Goal: Task Accomplishment & Management: Manage account settings

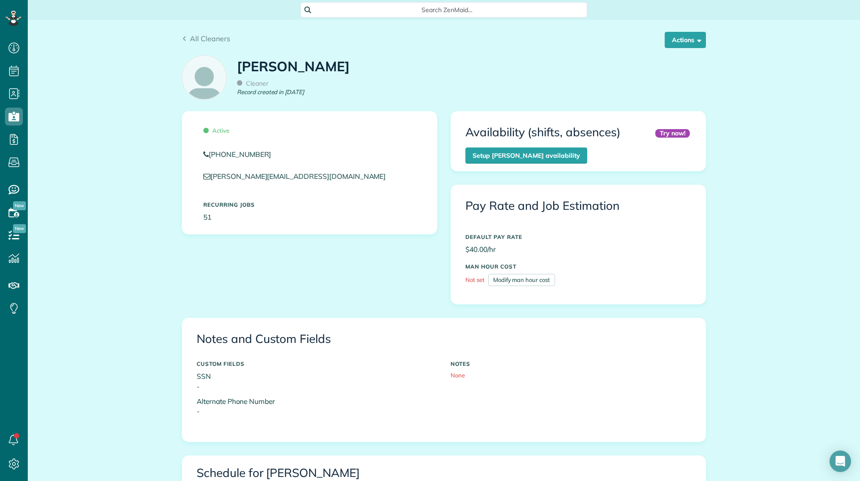
scroll to position [448, 0]
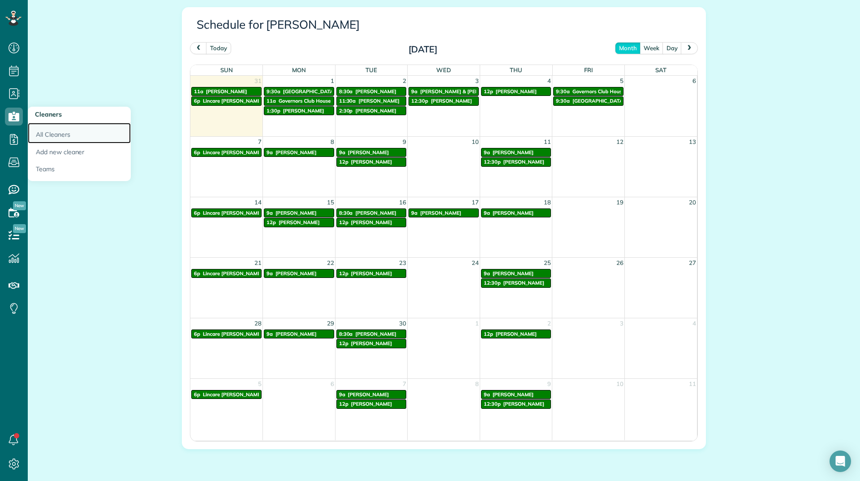
click at [53, 139] on link "All Cleaners" at bounding box center [79, 133] width 103 height 21
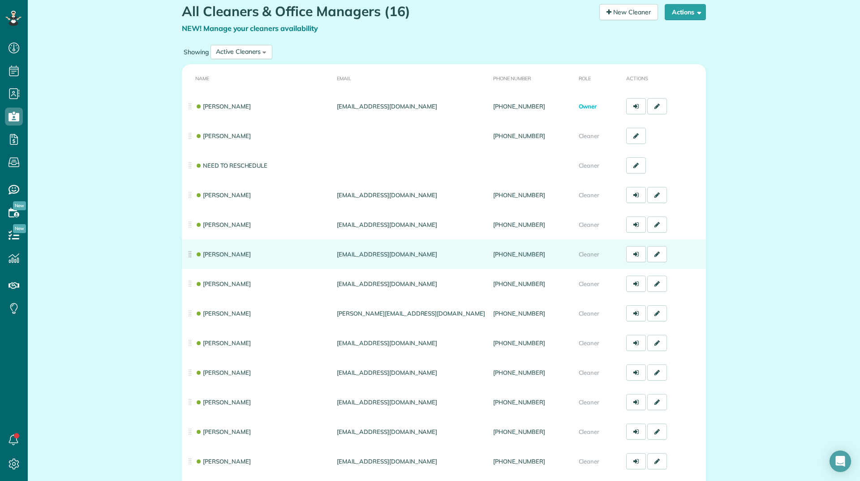
scroll to position [134, 0]
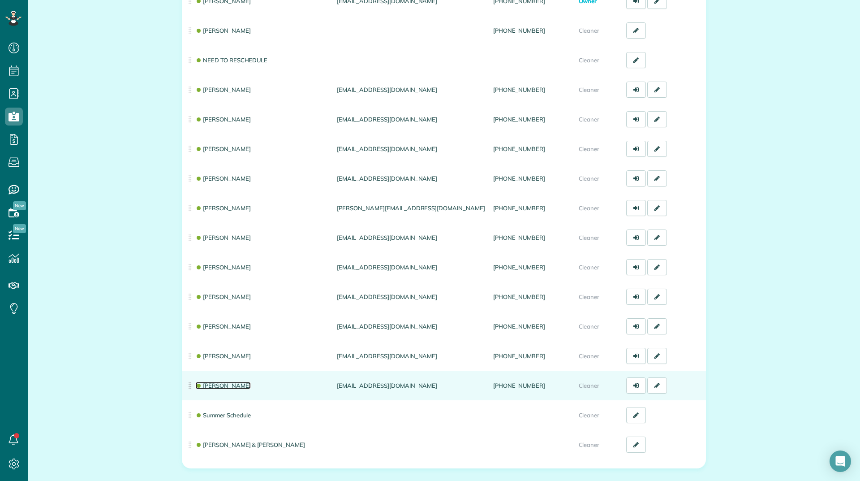
click at [209, 386] on link "[PERSON_NAME]" at bounding box center [223, 385] width 56 height 7
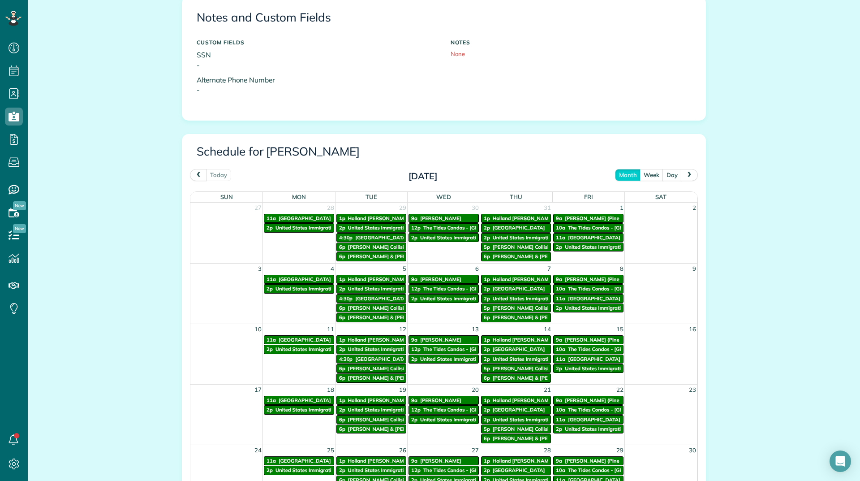
scroll to position [448, 0]
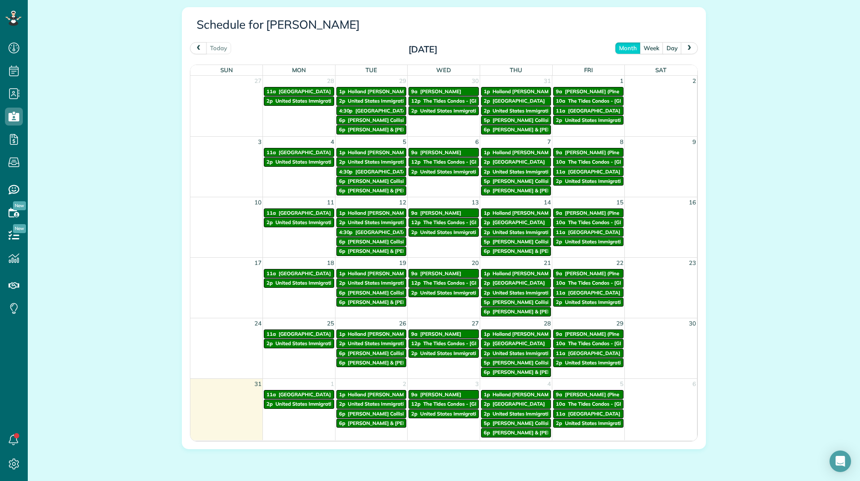
click at [683, 44] on button "next" at bounding box center [689, 48] width 17 height 12
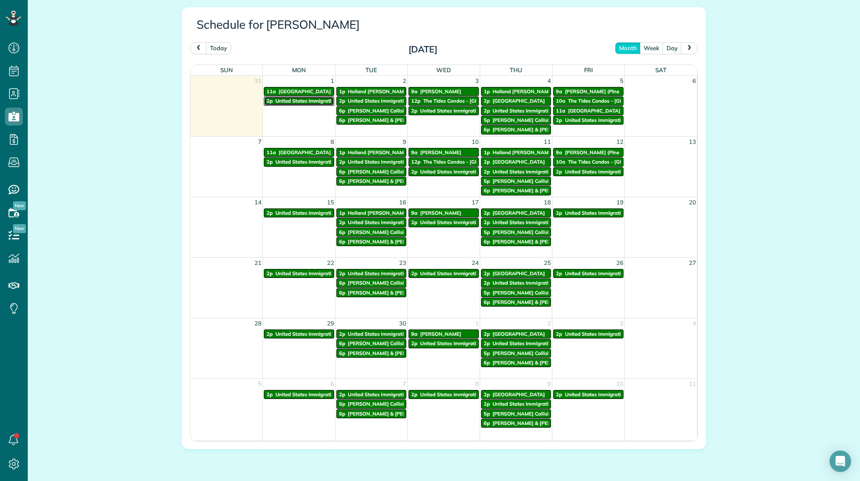
click at [286, 98] on span "United States Immigration Office" at bounding box center [314, 101] width 77 height 6
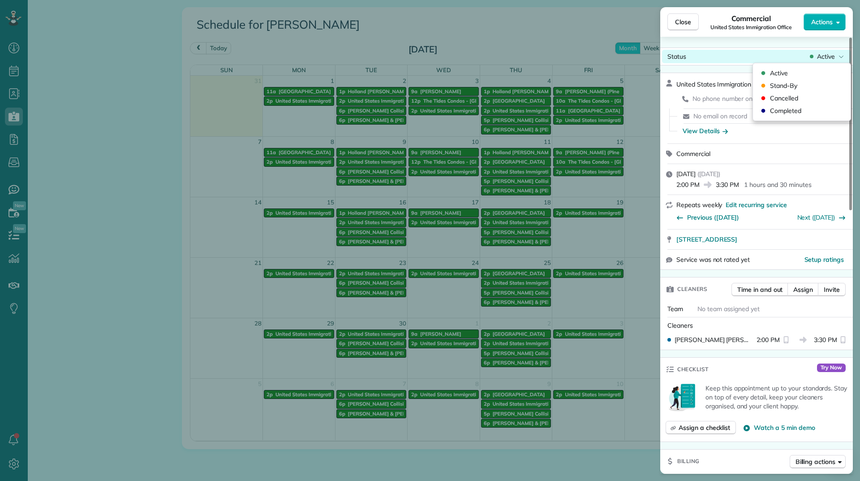
click at [820, 58] on span "Active" at bounding box center [826, 56] width 18 height 9
click at [800, 99] on div "Cancelled" at bounding box center [802, 98] width 91 height 13
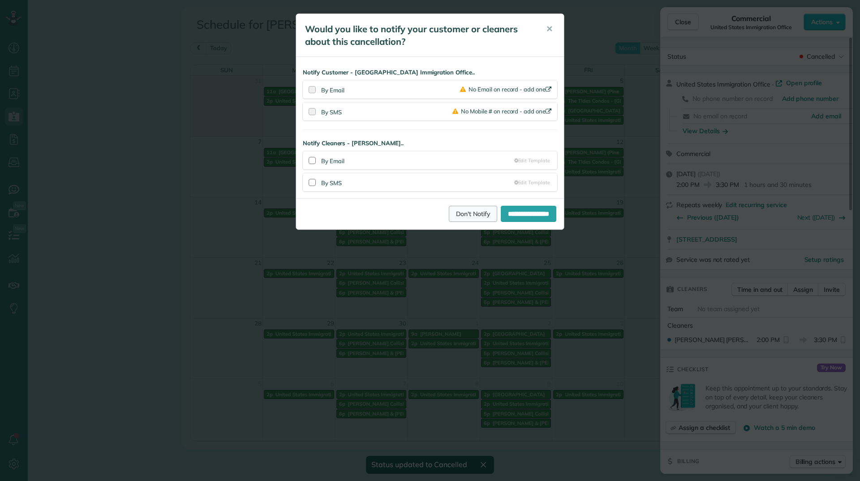
click at [453, 220] on link "Don't Notify" at bounding box center [473, 214] width 48 height 16
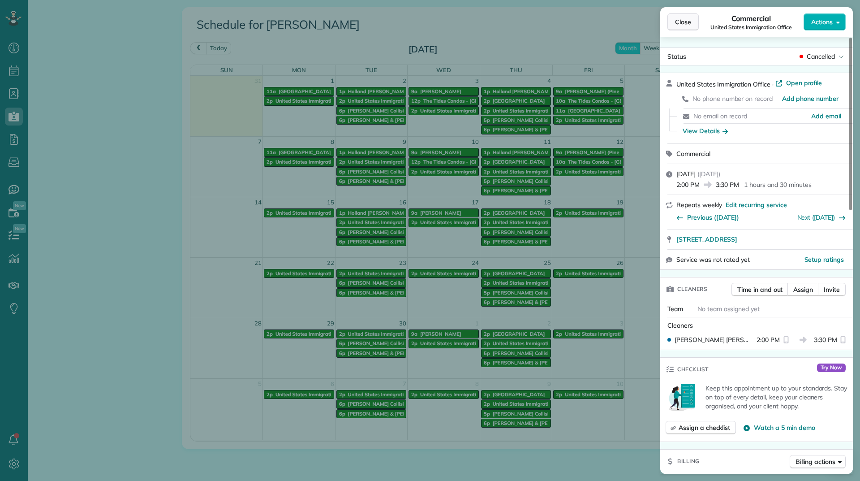
click at [672, 21] on button "Close" at bounding box center [683, 21] width 31 height 17
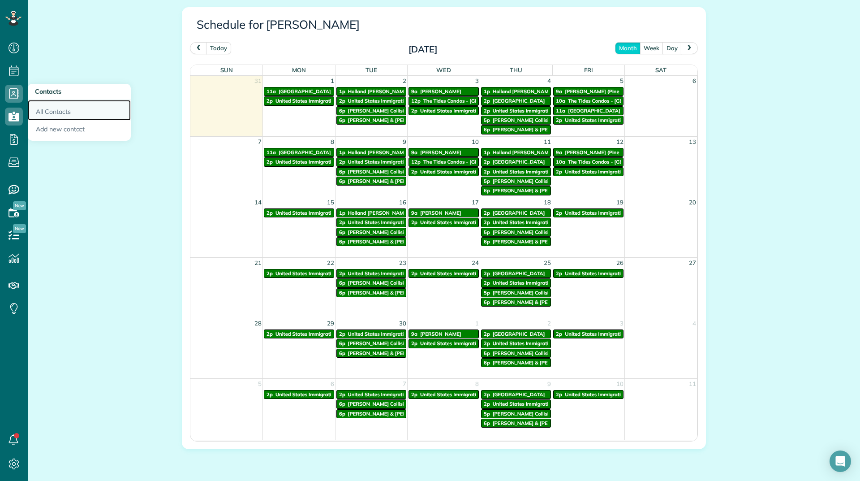
click at [49, 115] on link "All Contacts" at bounding box center [79, 110] width 103 height 21
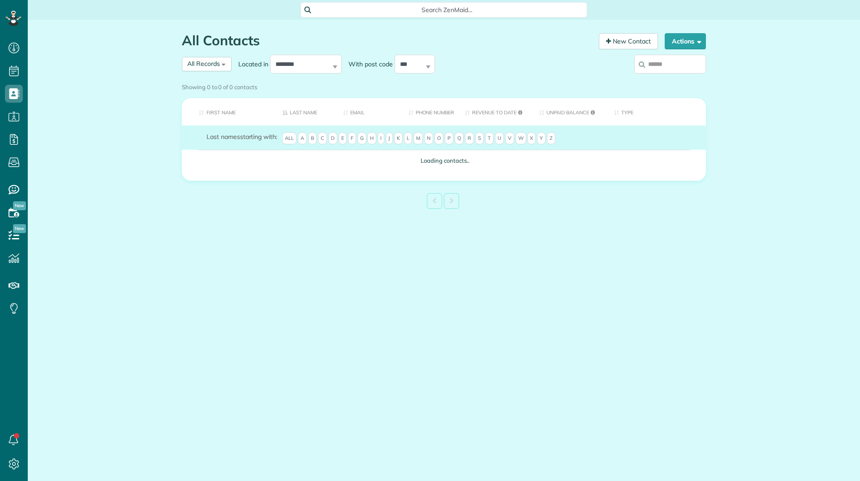
scroll to position [4, 4]
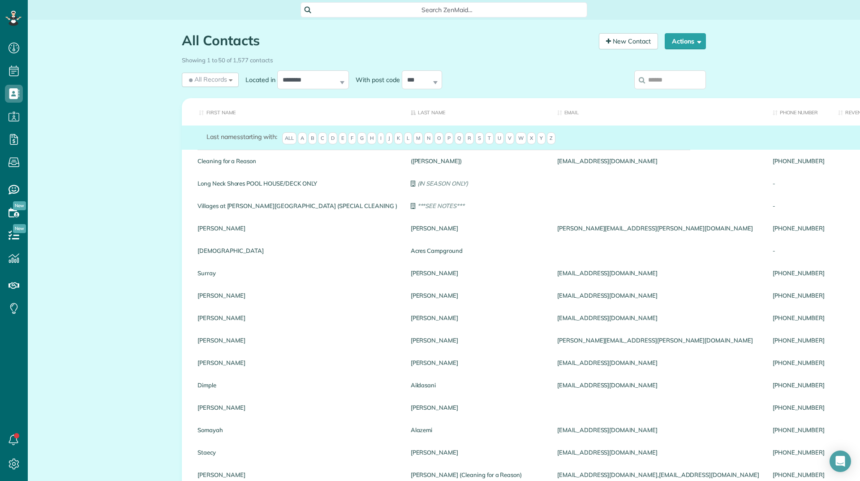
click at [489, 141] on span "T" at bounding box center [489, 138] width 9 height 13
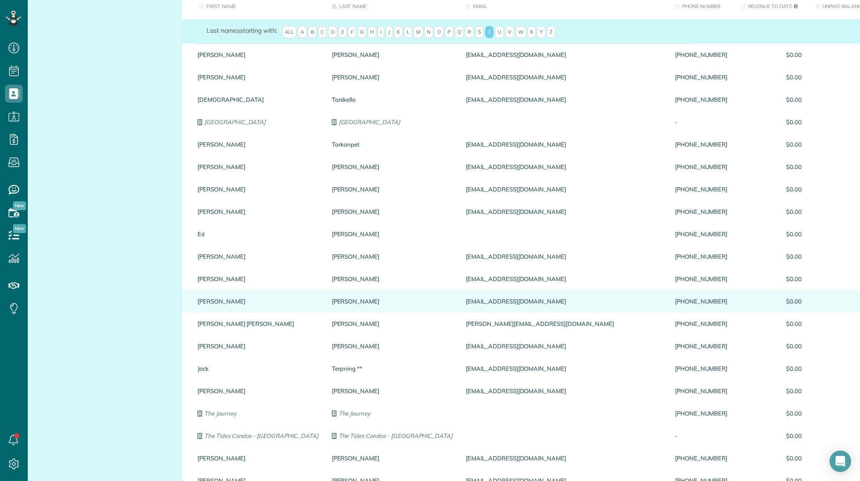
scroll to position [0, 0]
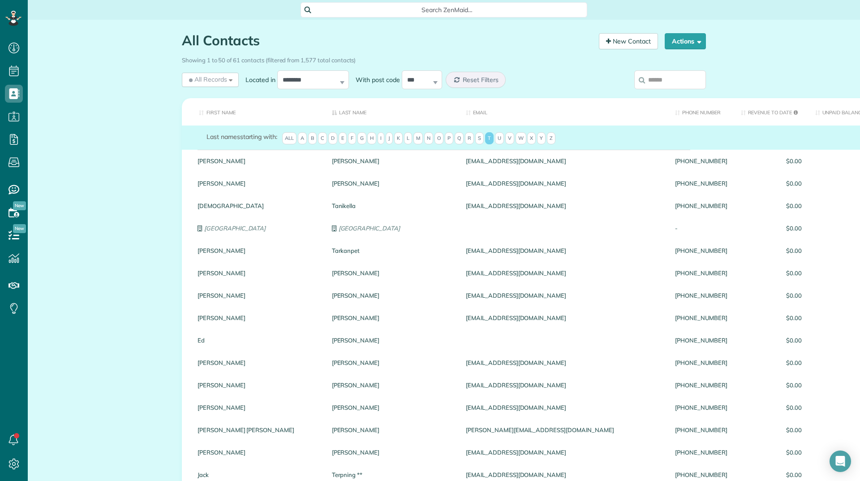
click at [209, 113] on th "First Name" at bounding box center [253, 111] width 143 height 27
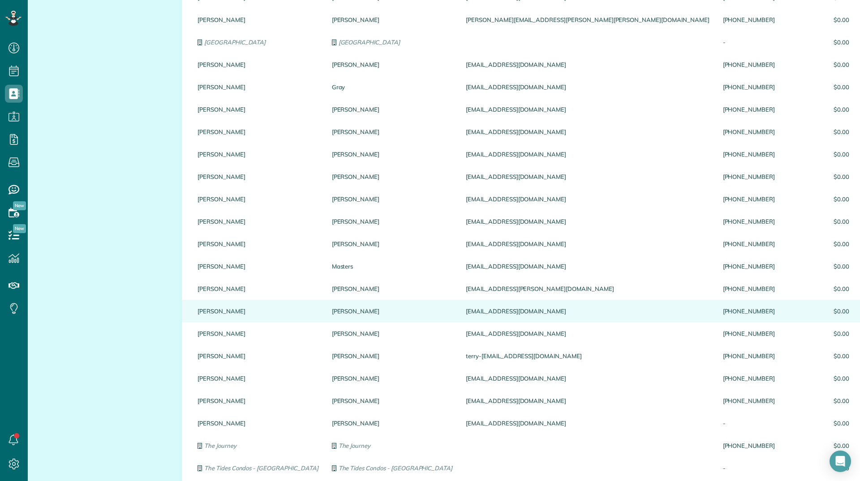
scroll to position [448, 0]
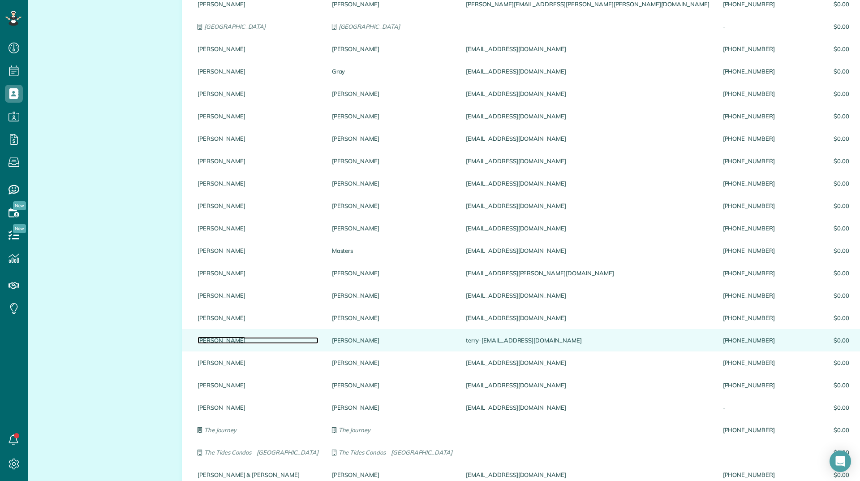
click at [202, 339] on link "Terry" at bounding box center [258, 340] width 121 height 6
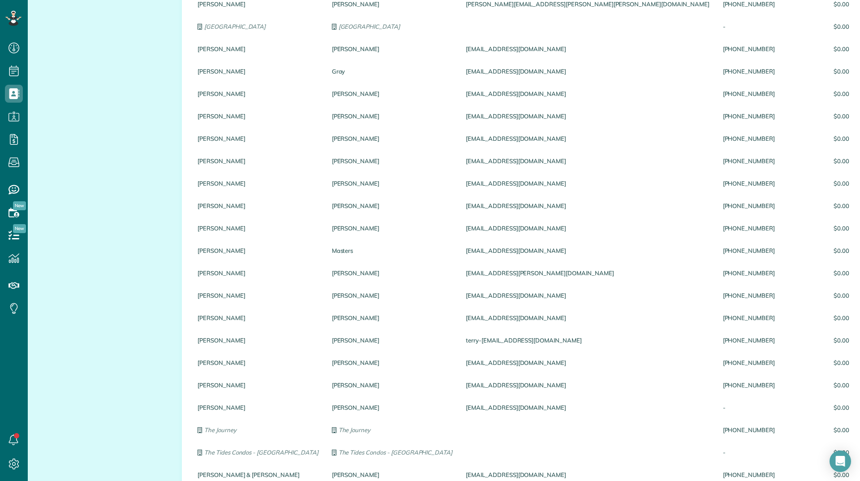
scroll to position [0, 0]
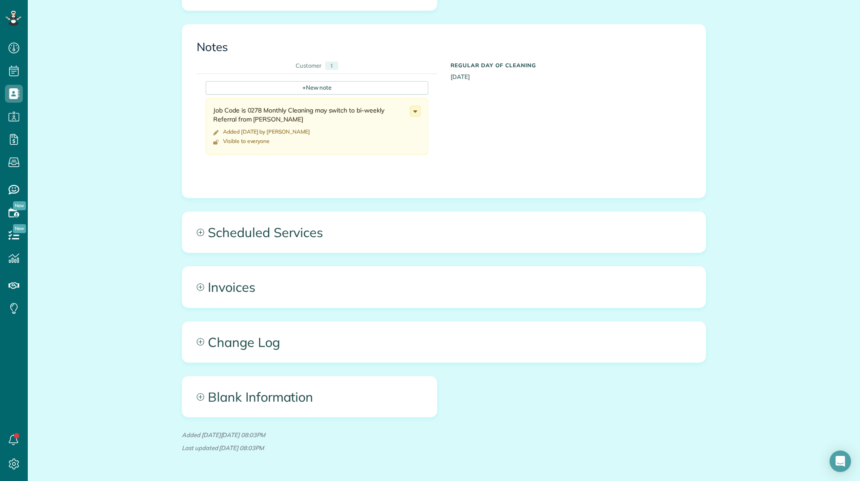
scroll to position [329, 0]
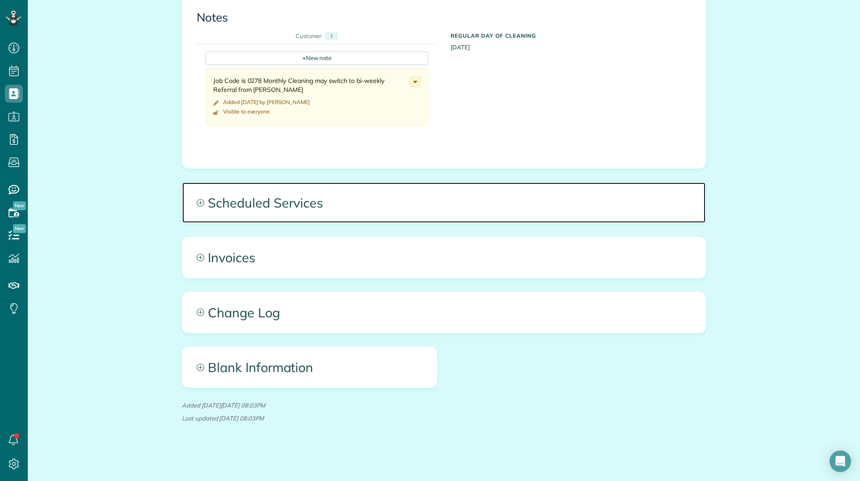
click at [237, 207] on span "Scheduled Services" at bounding box center [443, 202] width 523 height 40
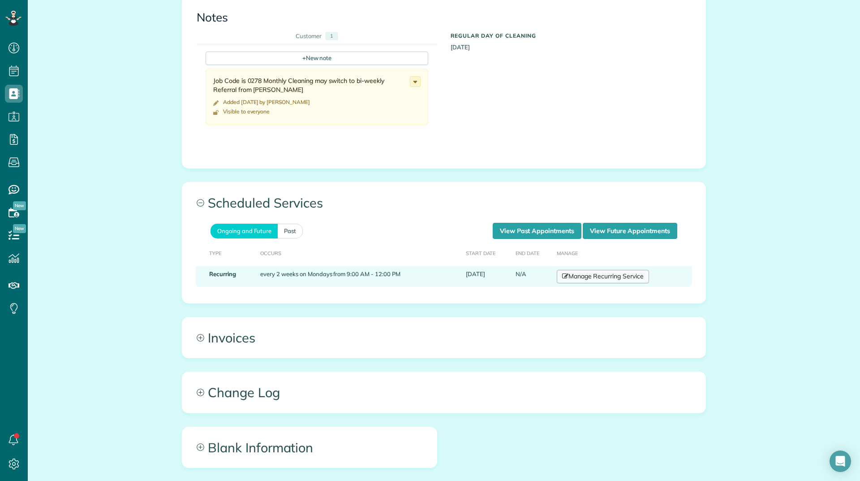
click at [593, 280] on link "Manage Recurring Service" at bounding box center [603, 276] width 92 height 13
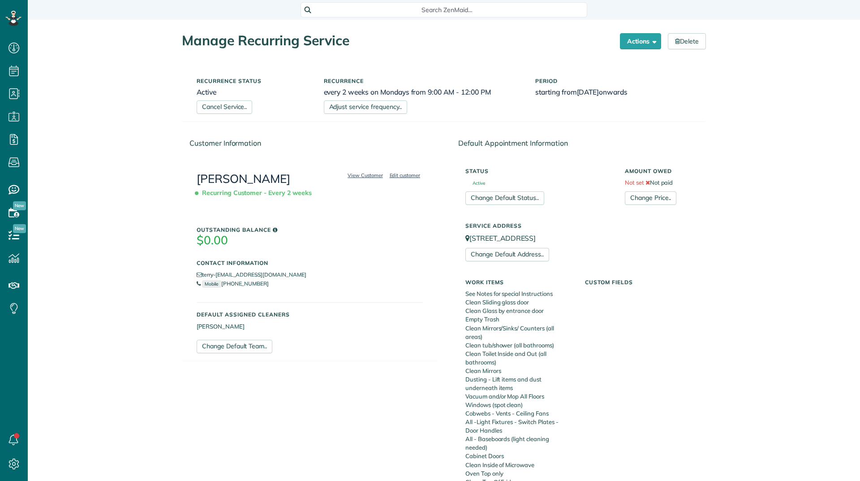
scroll to position [4, 4]
click at [341, 107] on link "Adjust service frequency.." at bounding box center [365, 106] width 83 height 13
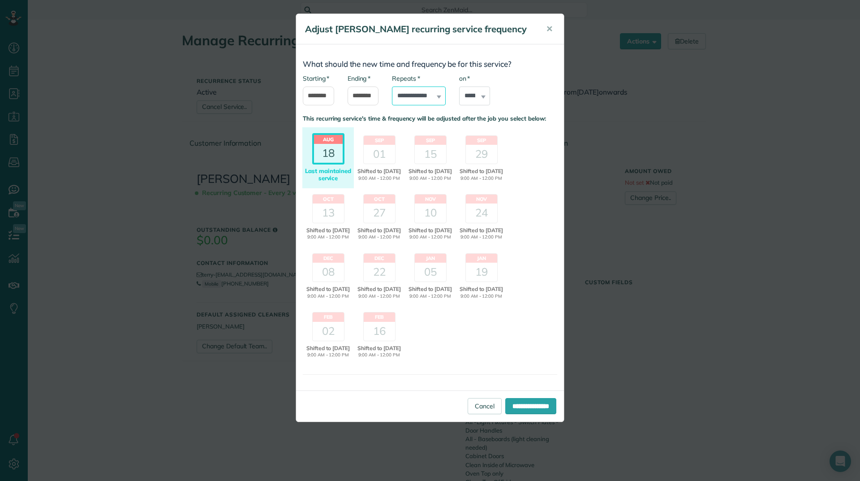
click at [428, 100] on select "**********" at bounding box center [419, 95] width 54 height 19
select select "*******"
click at [392, 86] on select "**********" at bounding box center [419, 95] width 54 height 19
click at [521, 414] on input "**********" at bounding box center [530, 406] width 51 height 16
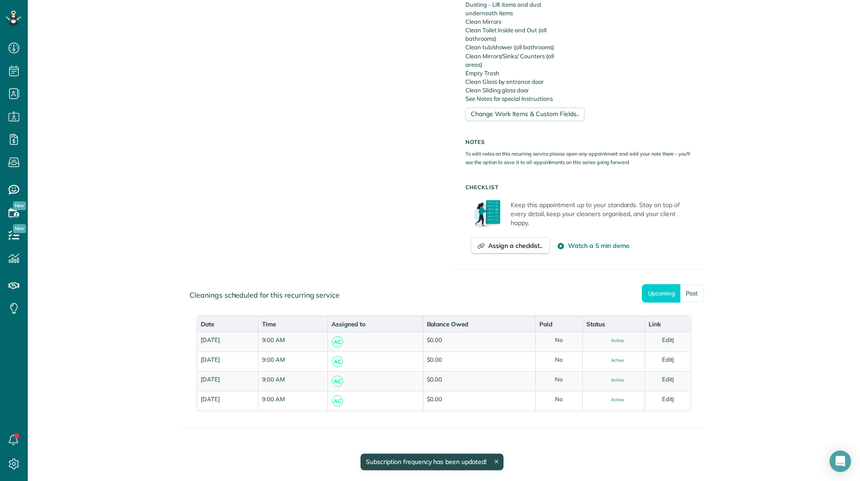
scroll to position [418, 0]
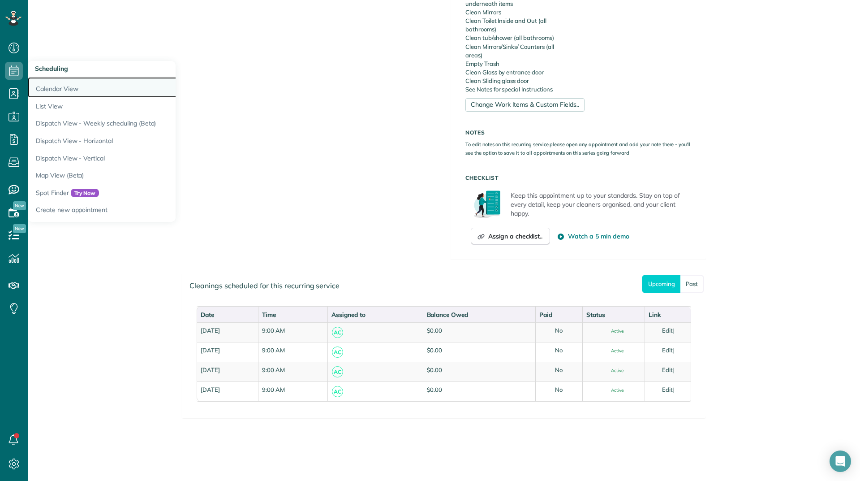
click at [41, 85] on link "Calendar View" at bounding box center [140, 87] width 224 height 21
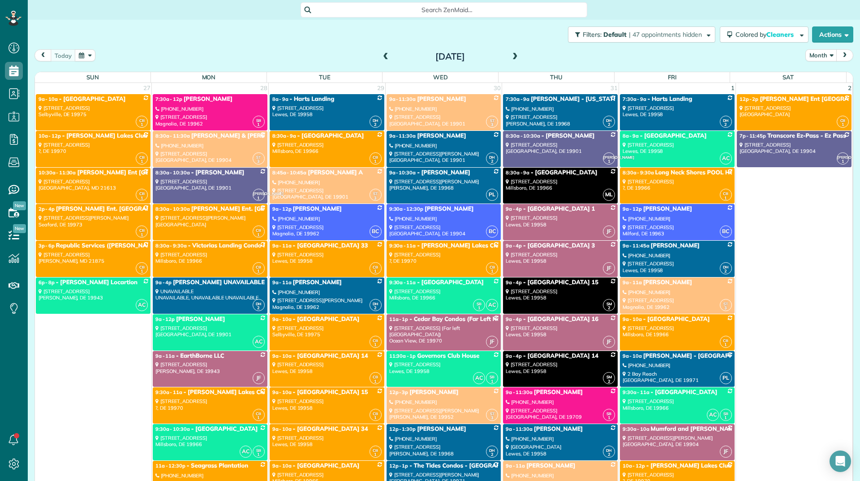
scroll to position [12, 0]
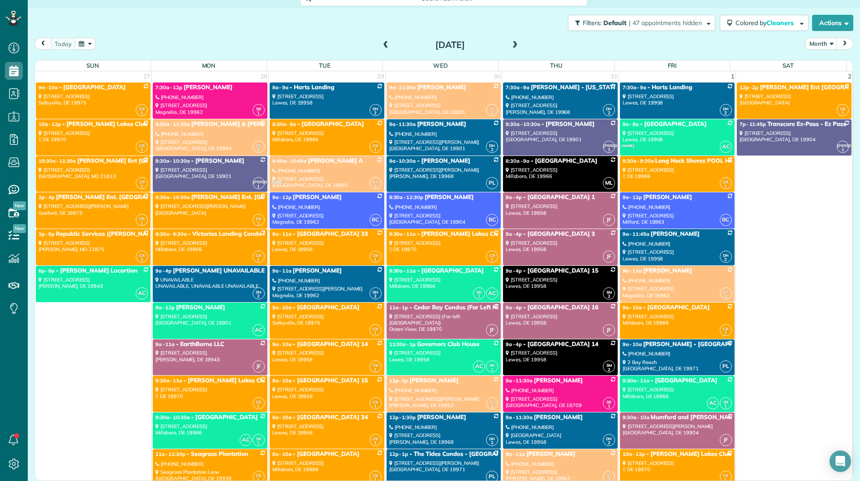
click at [510, 41] on span at bounding box center [515, 45] width 10 height 13
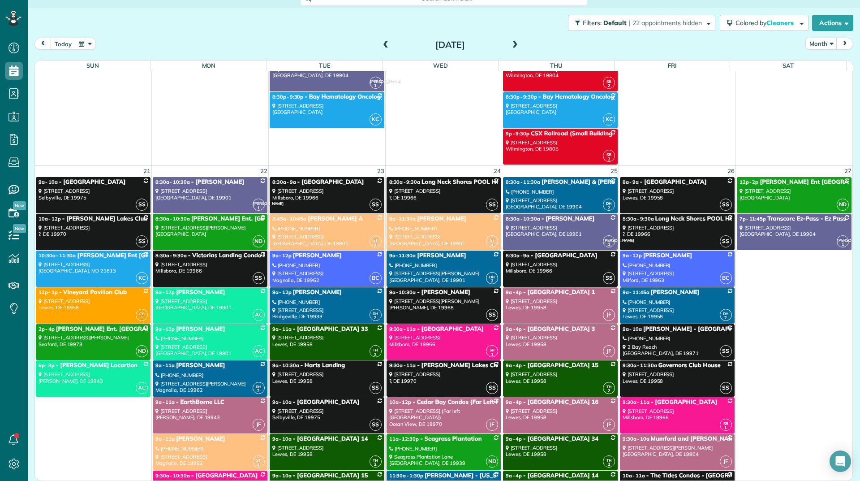
scroll to position [4346, 0]
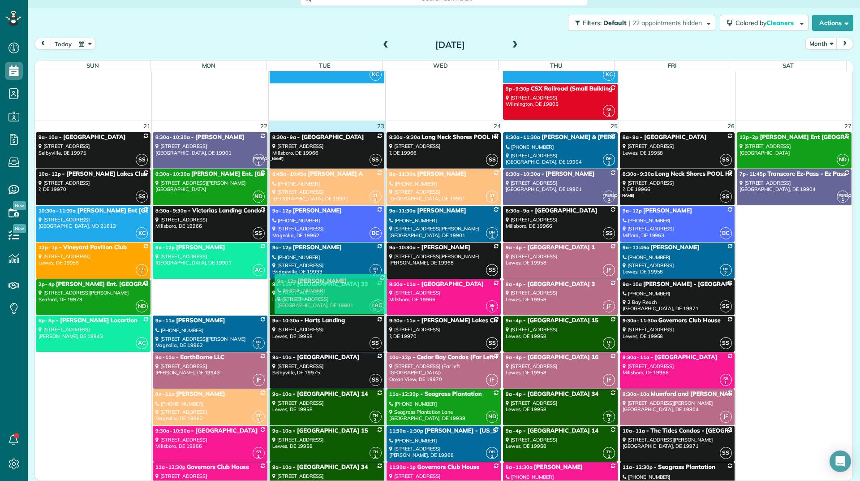
drag, startPoint x: 194, startPoint y: 300, endPoint x: 317, endPoint y: 294, distance: 123.8
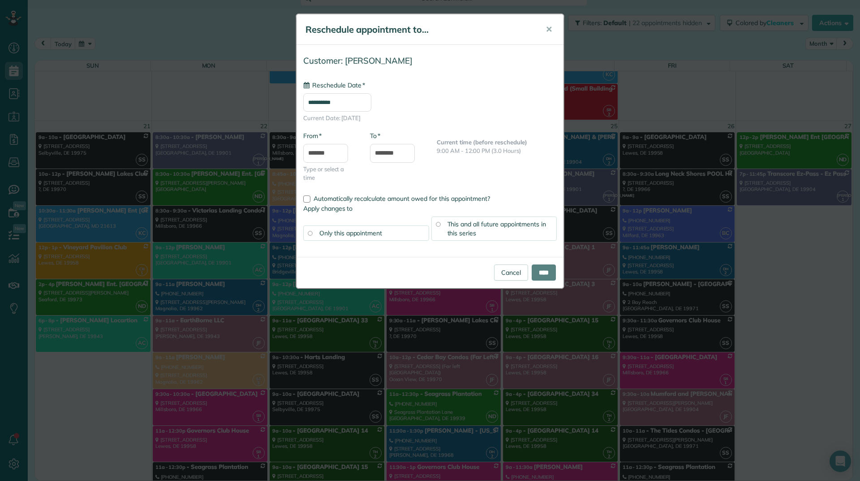
scroll to position [4857, 0]
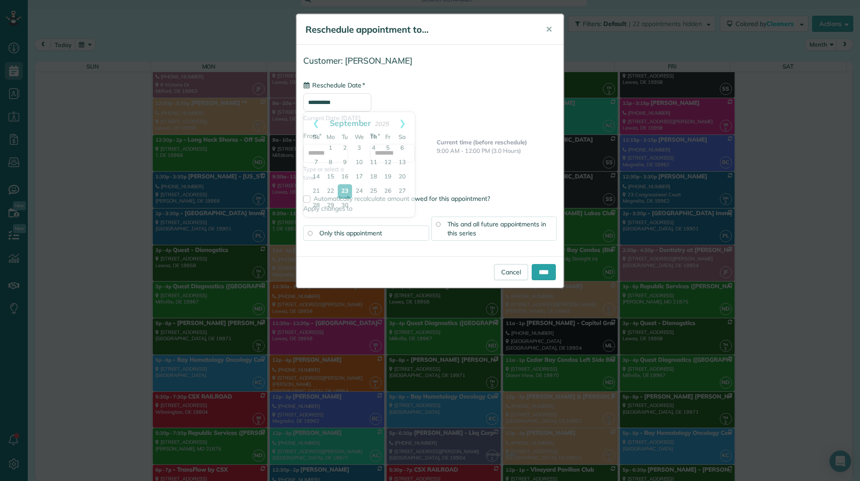
click at [328, 99] on input "**********" at bounding box center [337, 102] width 68 height 18
click at [329, 174] on link "15" at bounding box center [330, 177] width 14 height 14
type input "**********"
click at [459, 229] on span "This and all future appointments in this series" at bounding box center [497, 228] width 99 height 17
click at [532, 271] on input "****" at bounding box center [544, 272] width 24 height 16
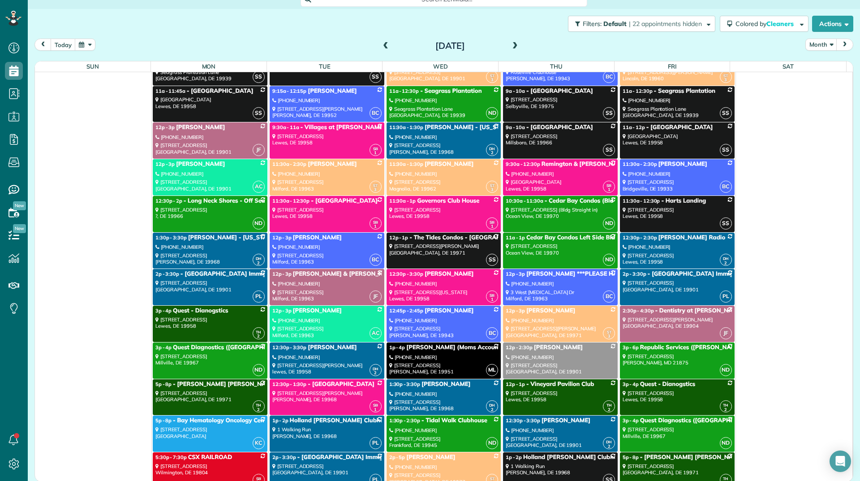
scroll to position [3110, 0]
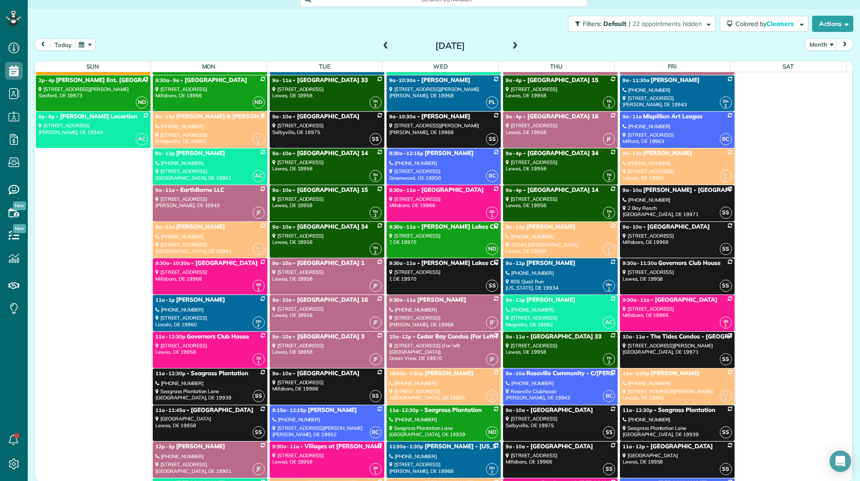
click at [173, 161] on div "(302) 531-8838" at bounding box center [209, 163] width 109 height 6
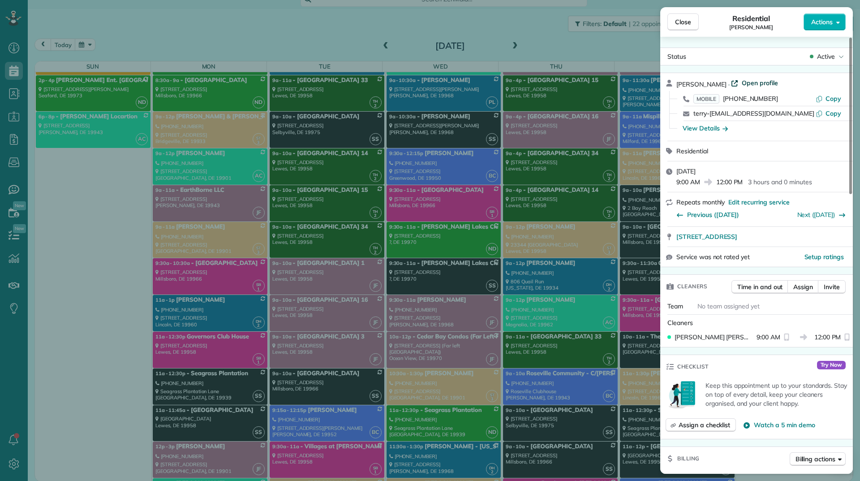
click at [755, 78] on span "Open profile" at bounding box center [760, 82] width 36 height 9
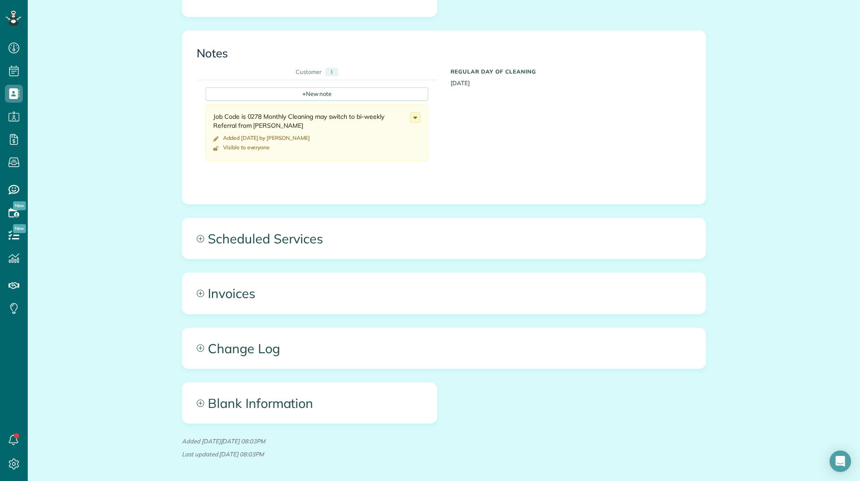
scroll to position [314, 0]
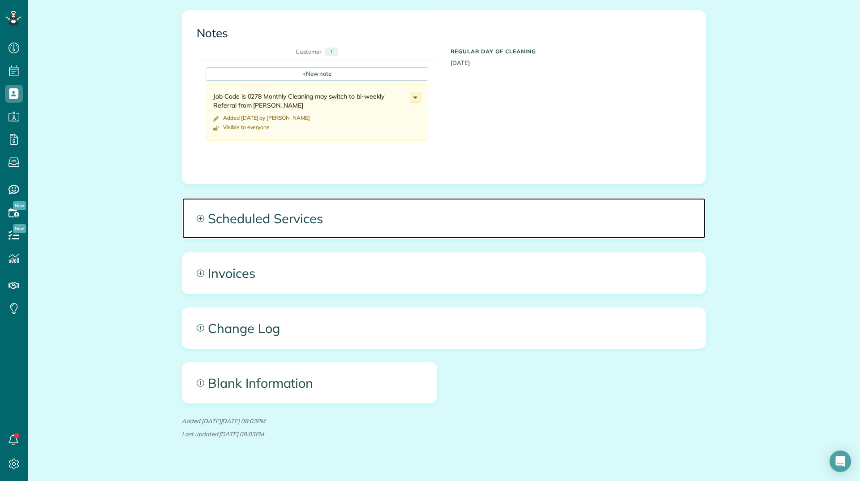
click at [319, 206] on span "Scheduled Services" at bounding box center [443, 218] width 523 height 40
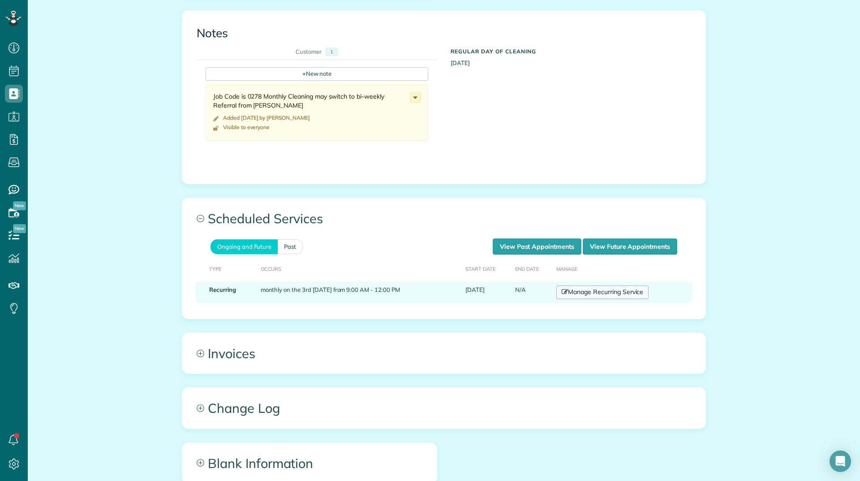
click at [576, 295] on link "Manage Recurring Service" at bounding box center [602, 291] width 92 height 13
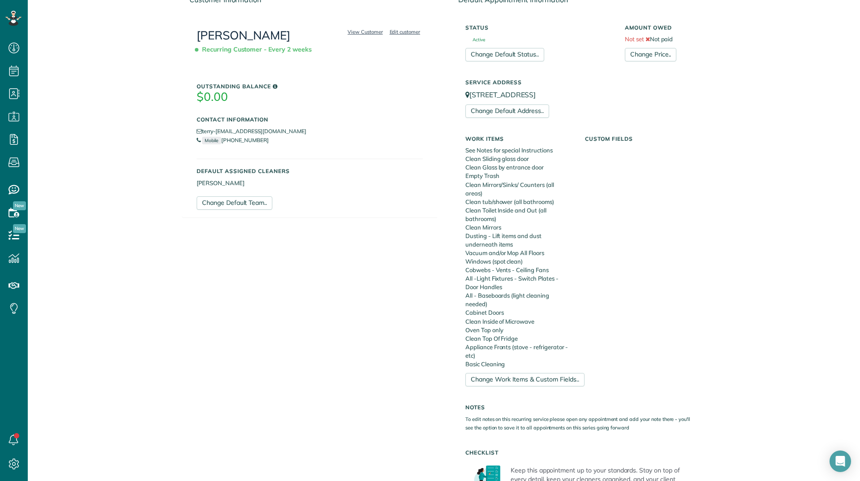
scroll to position [9, 0]
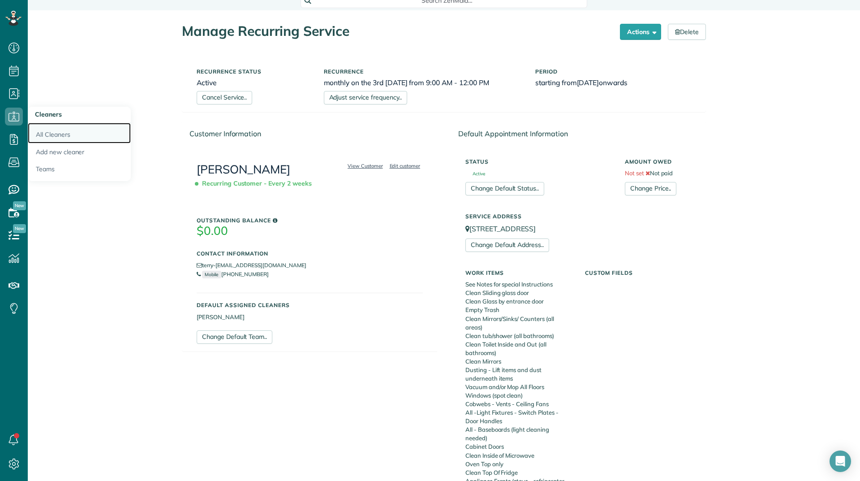
click at [41, 135] on link "All Cleaners" at bounding box center [79, 133] width 103 height 21
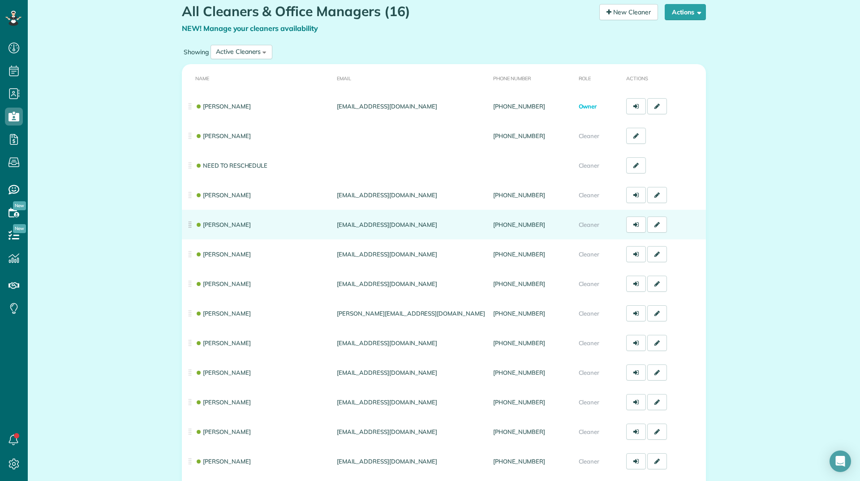
scroll to position [45, 0]
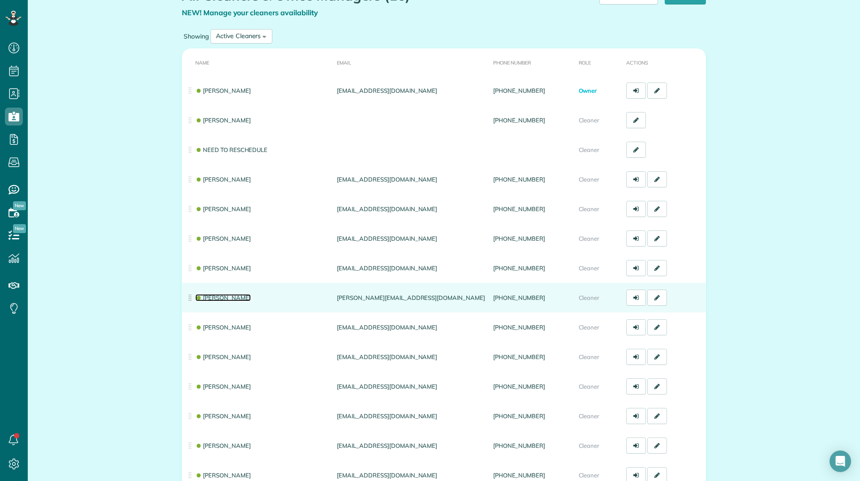
click at [224, 300] on link "[PERSON_NAME]" at bounding box center [223, 297] width 56 height 7
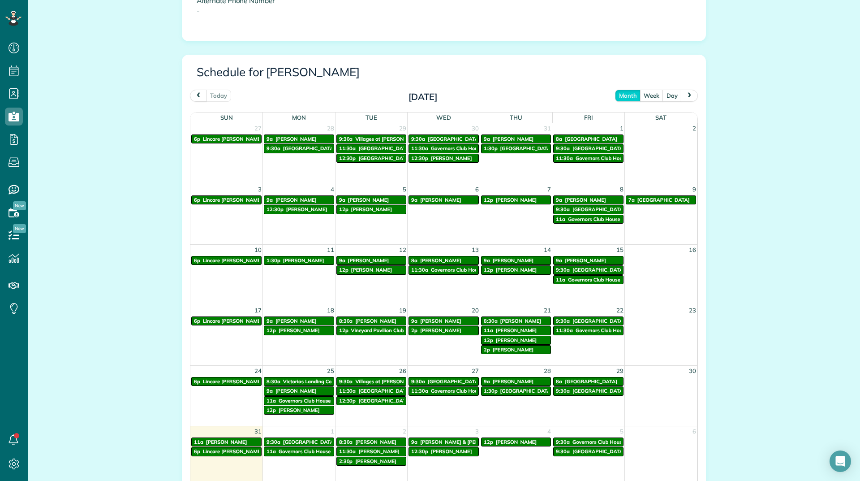
scroll to position [304, 0]
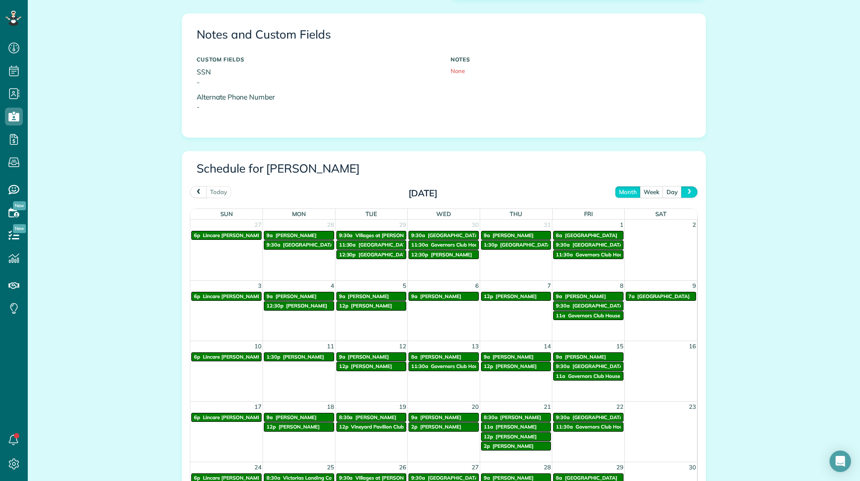
click at [691, 186] on button "next" at bounding box center [689, 192] width 17 height 12
